Goal: Task Accomplishment & Management: Use online tool/utility

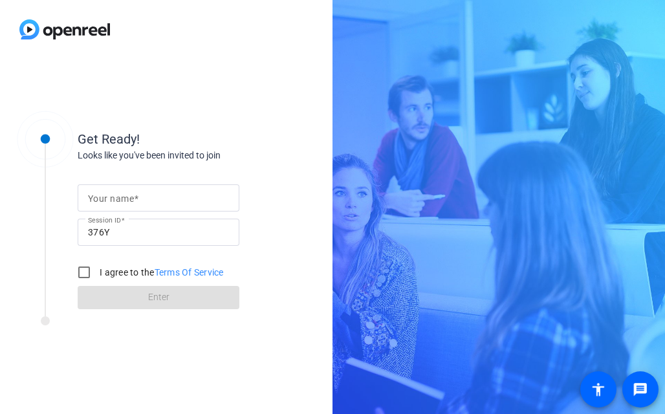
click at [116, 196] on mat-label "Your name" at bounding box center [111, 198] width 46 height 10
click at [116, 196] on input "Your name" at bounding box center [158, 198] width 141 height 16
type input "[PERSON_NAME]"
click at [91, 272] on input "I agree to the Terms Of Service" at bounding box center [84, 272] width 26 height 26
checkbox input "true"
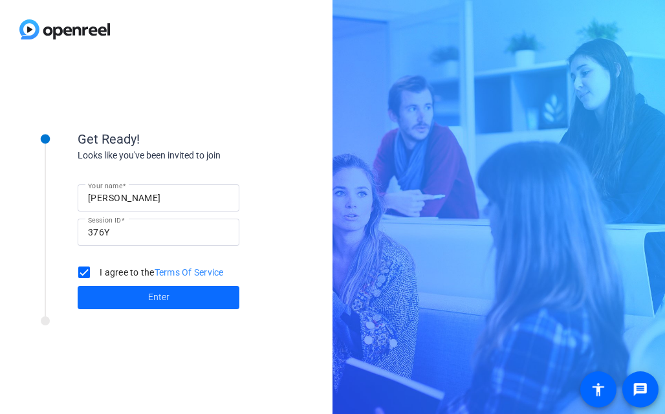
click at [133, 289] on span at bounding box center [159, 297] width 162 height 31
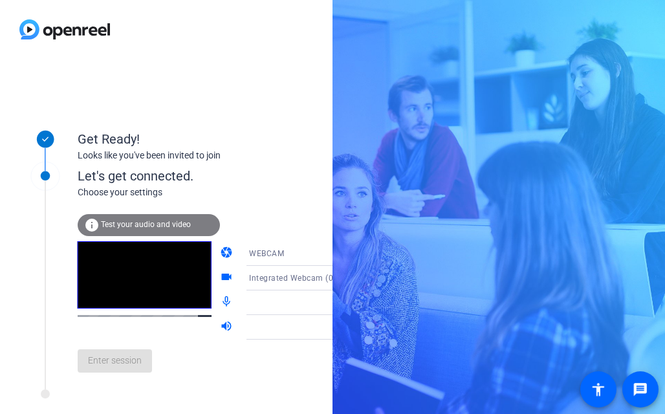
click at [220, 325] on mat-icon "volume_up" at bounding box center [228, 328] width 16 height 16
click at [220, 278] on mat-icon "videocam" at bounding box center [228, 278] width 16 height 16
click at [220, 277] on mat-icon "videocam" at bounding box center [228, 278] width 16 height 16
click at [342, 252] on icon at bounding box center [350, 254] width 16 height 16
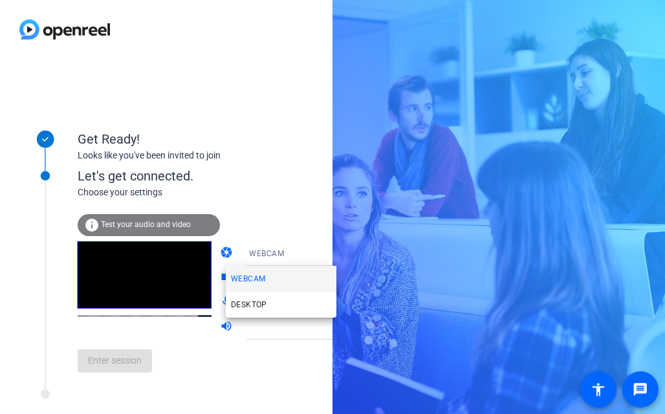
click at [247, 324] on div at bounding box center [332, 207] width 665 height 414
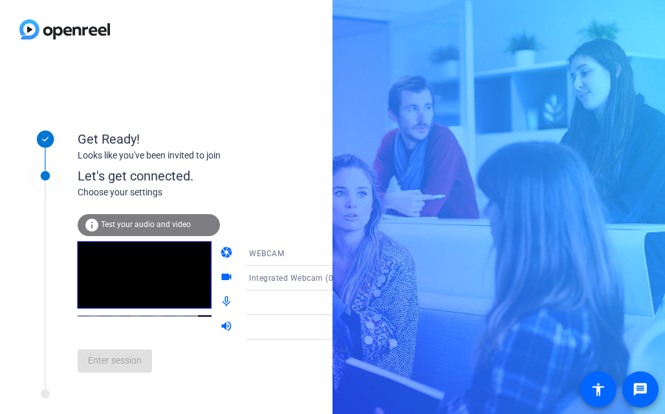
click at [268, 225] on div "info Test your audio and video camera WEBCAM videocam Integrated Webcam (0bda:5…" at bounding box center [220, 298] width 285 height 168
click at [156, 228] on span "Test your audio and video" at bounding box center [146, 224] width 90 height 9
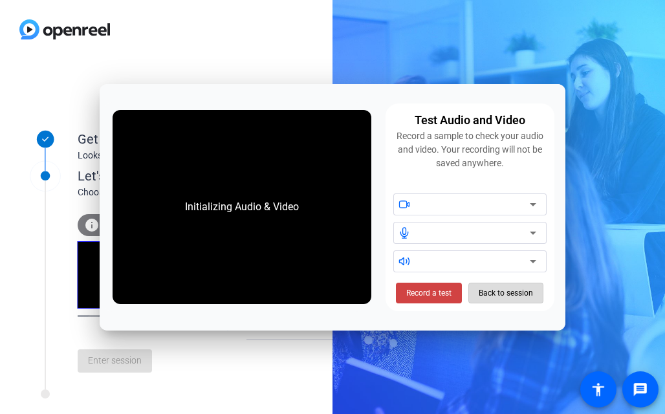
click at [485, 289] on span "Back to session" at bounding box center [506, 293] width 54 height 25
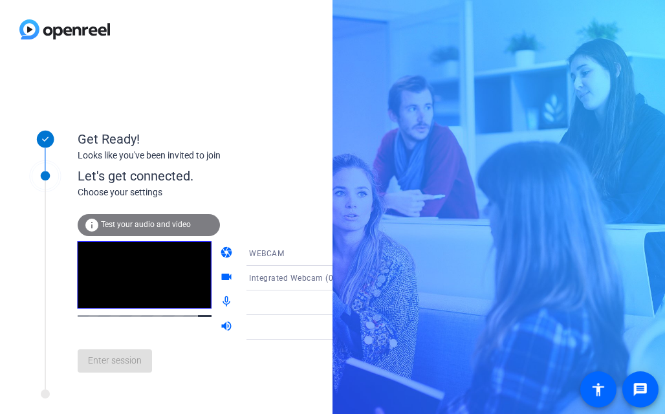
click at [130, 362] on div "Enter session" at bounding box center [220, 361] width 285 height 43
click at [177, 225] on span "Test your audio and video" at bounding box center [146, 224] width 90 height 9
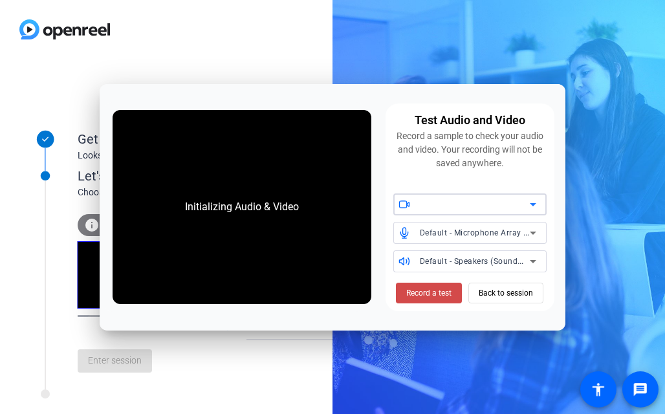
click at [428, 294] on span "Record a test" at bounding box center [428, 293] width 45 height 12
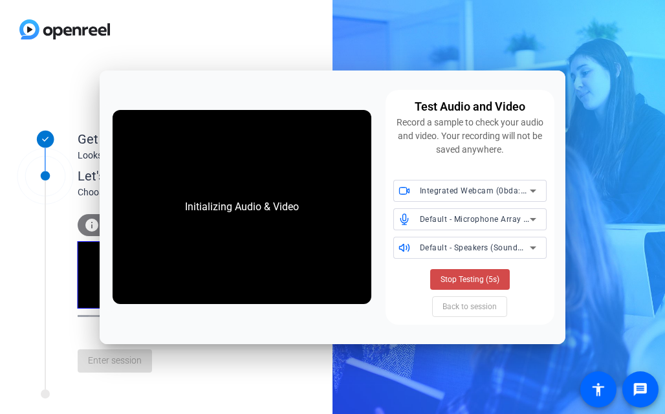
click at [458, 281] on span "Stop Testing (5s)" at bounding box center [470, 280] width 59 height 12
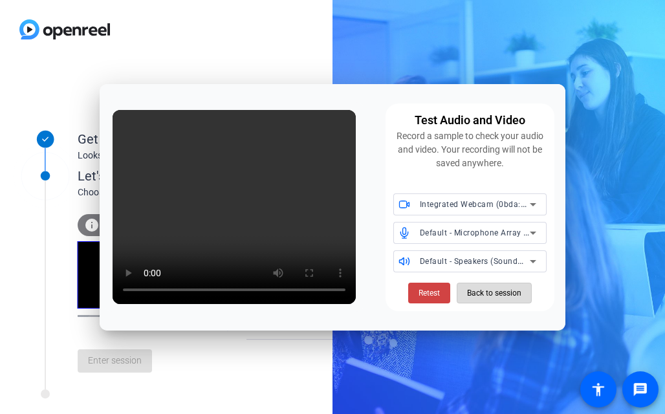
click at [471, 294] on span "Back to session" at bounding box center [494, 293] width 54 height 25
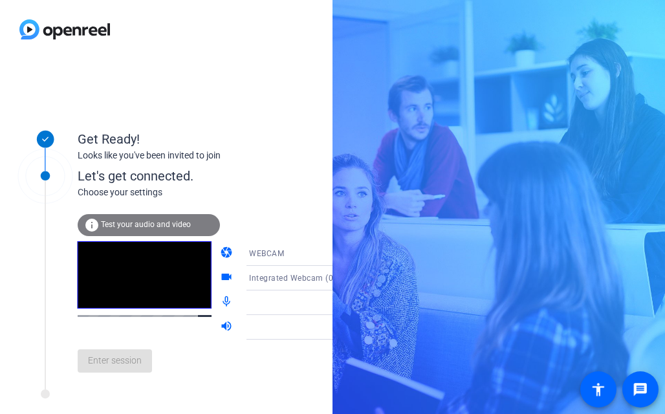
click at [113, 364] on div "Enter session" at bounding box center [220, 361] width 285 height 43
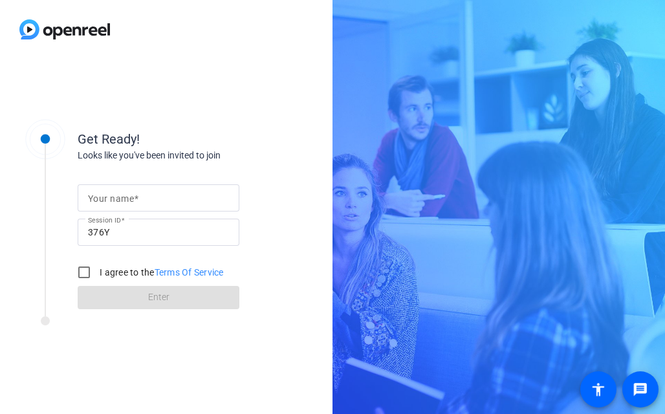
click at [117, 195] on mat-label "Your name" at bounding box center [111, 198] width 46 height 10
click at [117, 195] on input "Your name" at bounding box center [158, 198] width 141 height 16
type input "[PERSON_NAME]"
click at [85, 269] on input "I agree to the Terms Of Service" at bounding box center [84, 272] width 26 height 26
checkbox input "true"
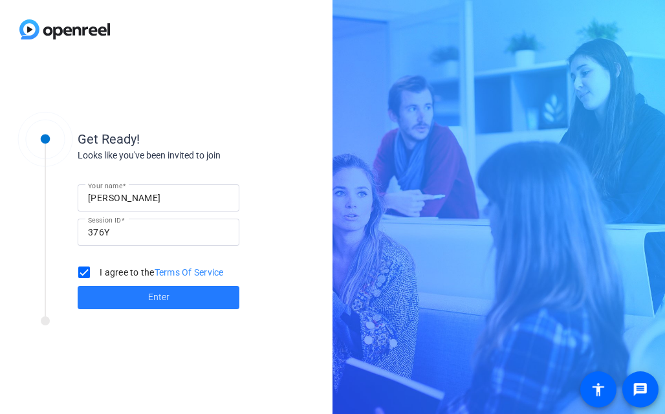
click at [160, 296] on span "Enter" at bounding box center [158, 297] width 21 height 14
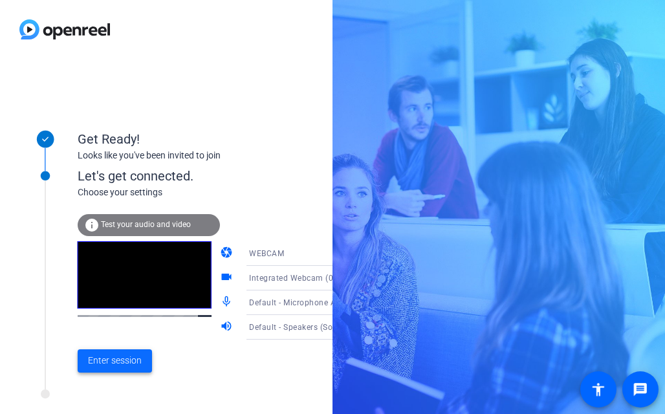
click at [126, 359] on span "Enter session" at bounding box center [115, 361] width 54 height 14
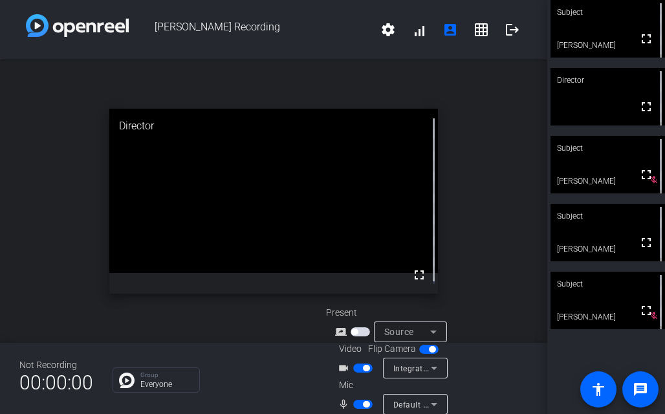
click at [363, 406] on span "button" at bounding box center [366, 404] width 6 height 6
click at [340, 404] on mat-icon "mic_none" at bounding box center [346, 405] width 16 height 16
click at [366, 369] on span "button" at bounding box center [366, 368] width 6 height 6
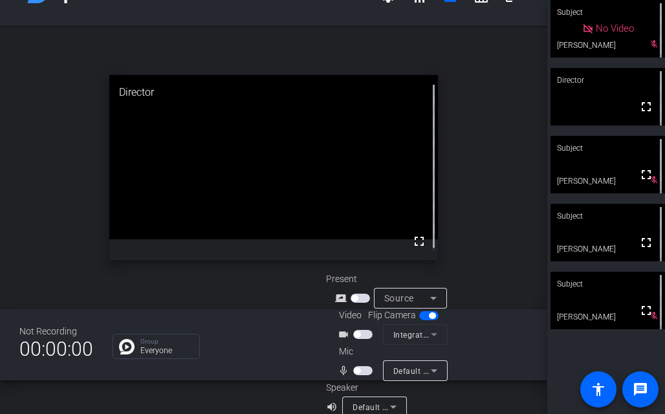
scroll to position [51, 0]
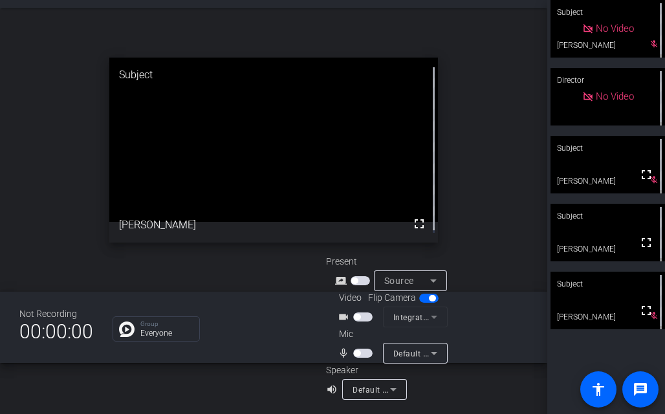
click at [360, 350] on span "button" at bounding box center [362, 353] width 19 height 9
click at [363, 350] on span "button" at bounding box center [366, 353] width 6 height 6
click at [365, 353] on span "button" at bounding box center [362, 353] width 19 height 9
click at [365, 353] on span "button" at bounding box center [366, 353] width 6 height 6
click at [358, 351] on span "button" at bounding box center [357, 353] width 6 height 6
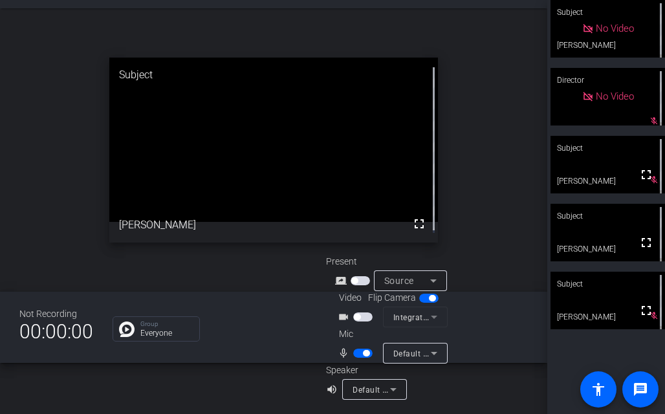
click at [363, 351] on span "button" at bounding box center [366, 353] width 6 height 6
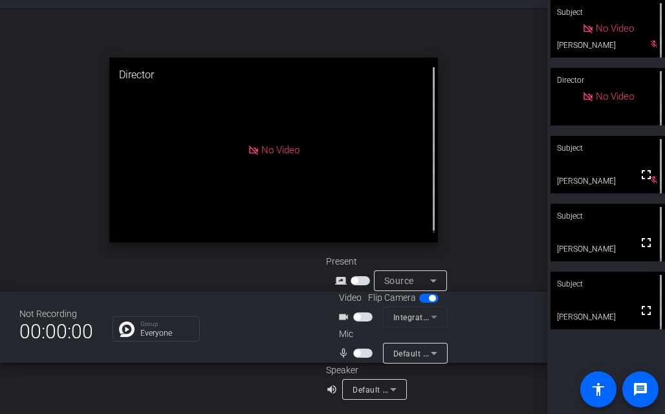
click at [364, 352] on span "button" at bounding box center [362, 353] width 19 height 9
click at [364, 352] on span "button" at bounding box center [366, 353] width 6 height 6
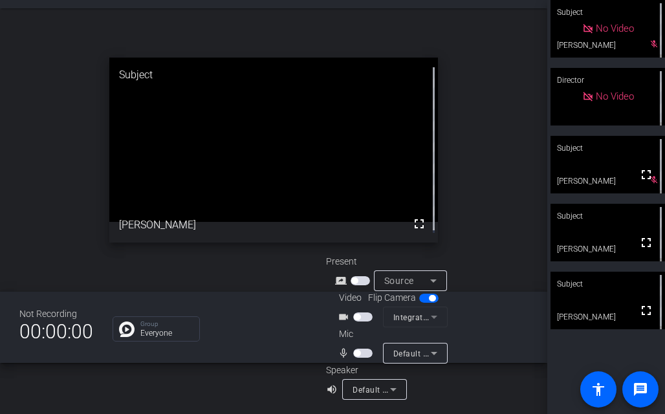
click at [358, 355] on span "button" at bounding box center [357, 353] width 6 height 6
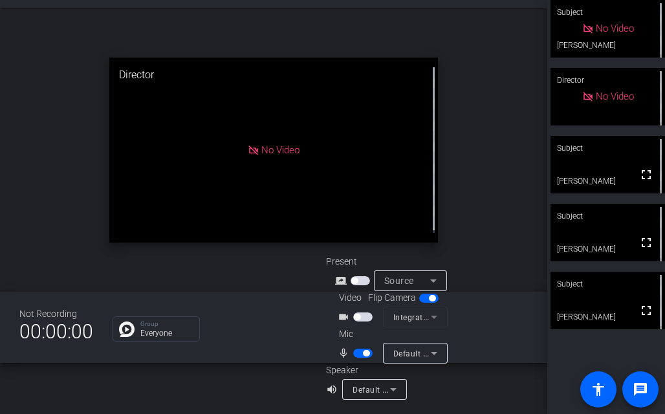
click at [364, 351] on span "button" at bounding box center [366, 353] width 6 height 6
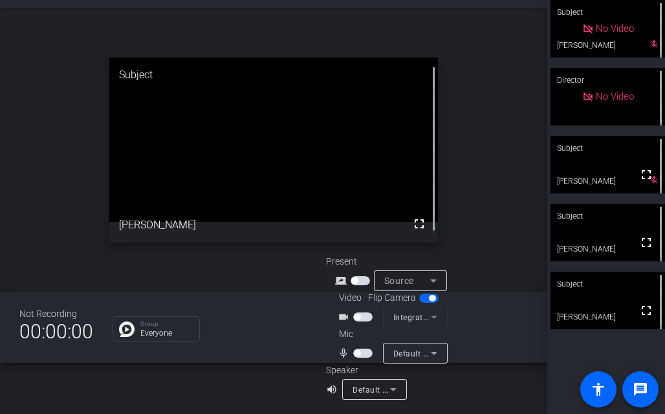
click at [357, 350] on span "button" at bounding box center [357, 353] width 6 height 6
click at [363, 354] on span "button" at bounding box center [366, 353] width 6 height 6
click at [362, 355] on span "button" at bounding box center [362, 353] width 19 height 9
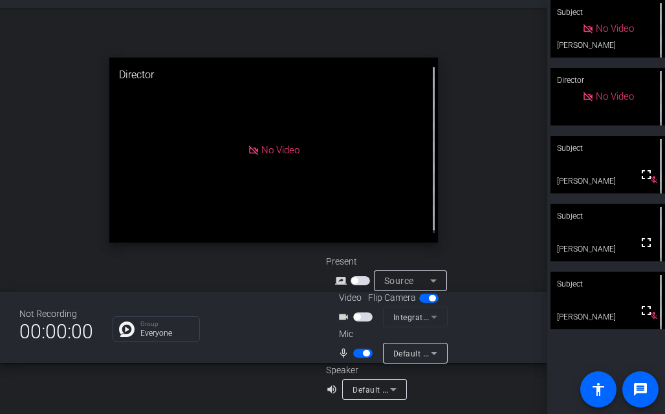
click at [356, 351] on span "button" at bounding box center [362, 353] width 19 height 9
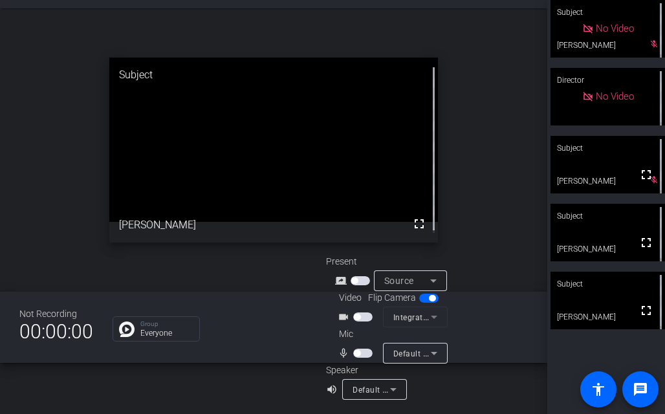
click at [360, 355] on span "button" at bounding box center [362, 353] width 19 height 9
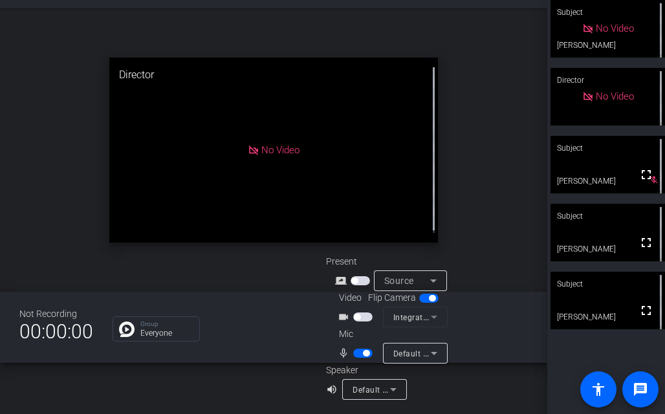
click at [360, 355] on span "button" at bounding box center [362, 353] width 19 height 9
click at [360, 352] on span "button" at bounding box center [362, 353] width 19 height 9
